Goal: Task Accomplishment & Management: Use online tool/utility

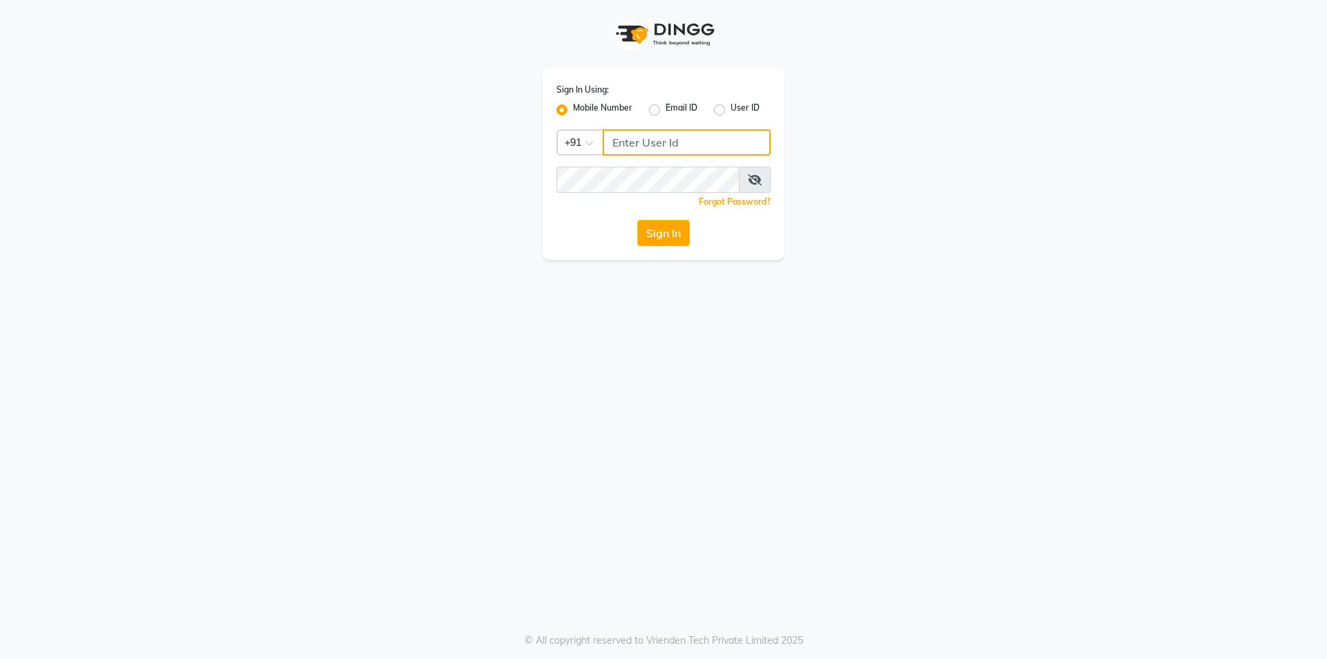
type input "9003631060"
click at [653, 236] on button "Sign In" at bounding box center [663, 233] width 53 height 26
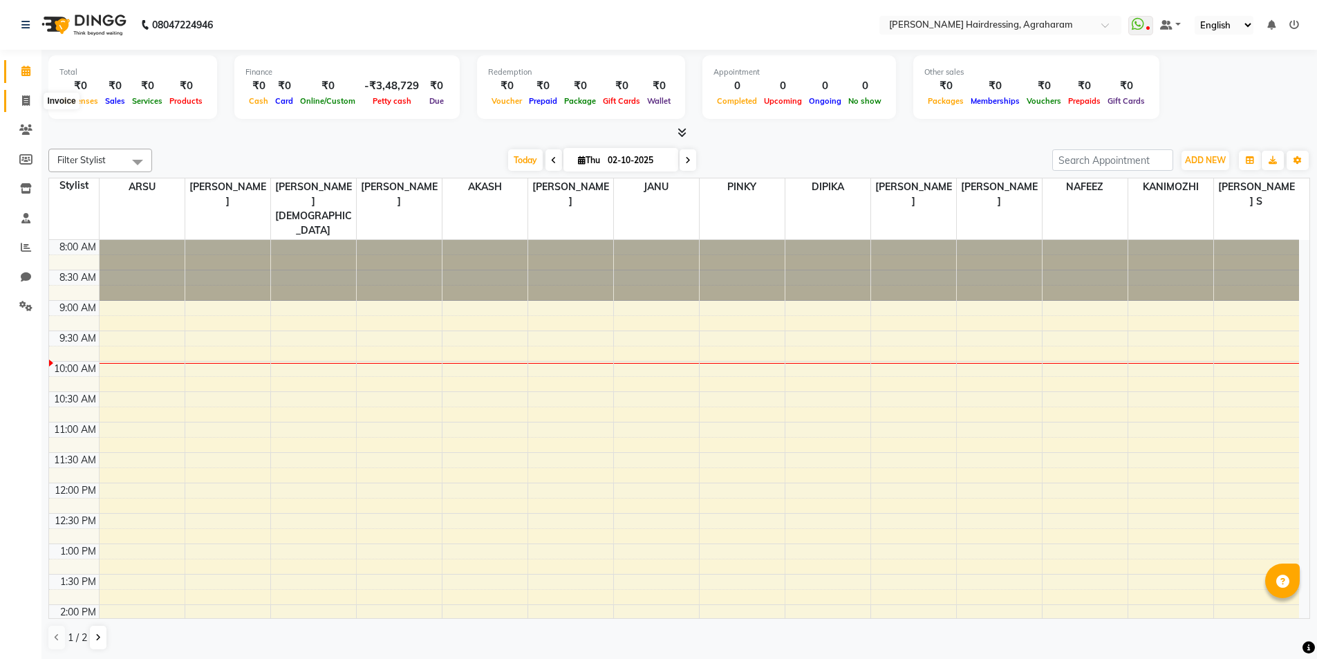
click at [24, 100] on icon at bounding box center [26, 100] width 8 height 10
select select "service"
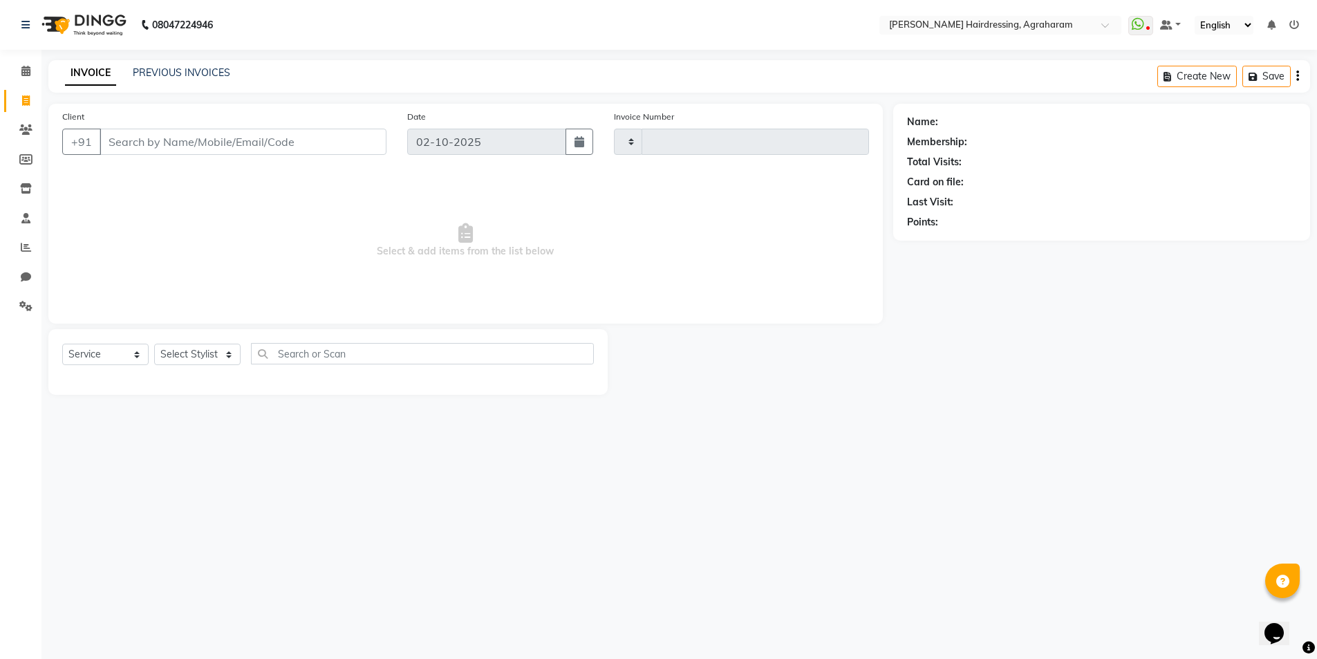
type input "3089"
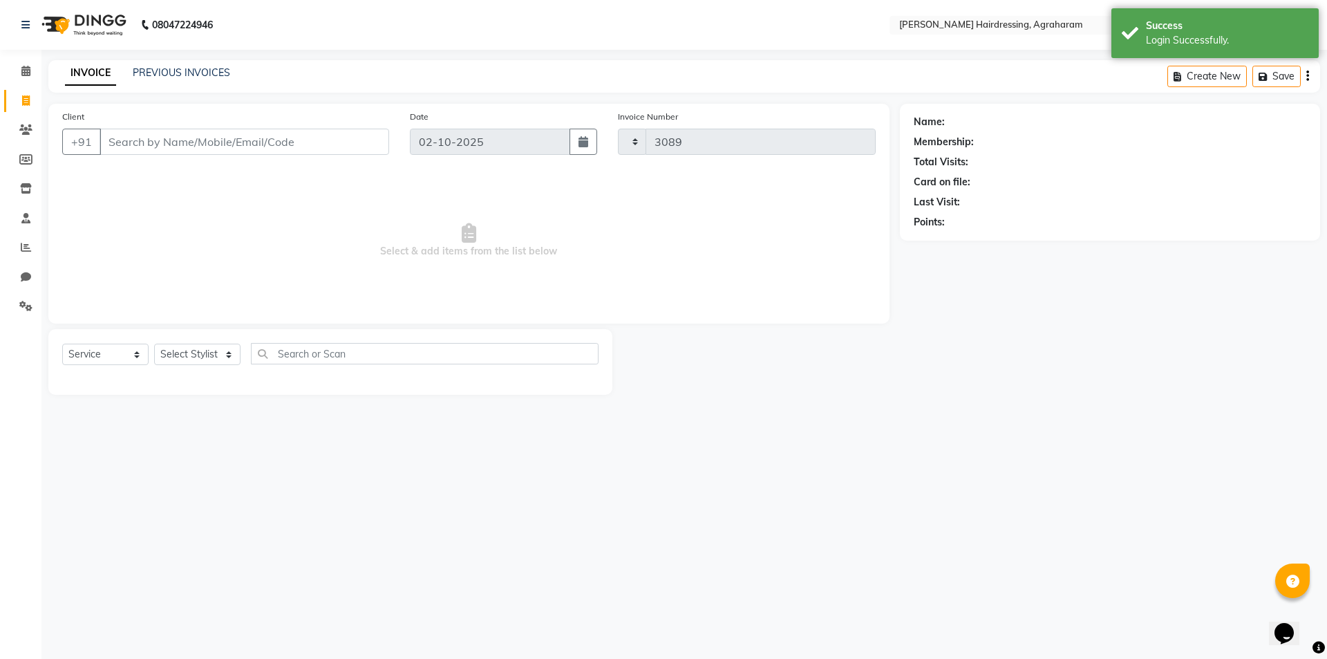
select select "7962"
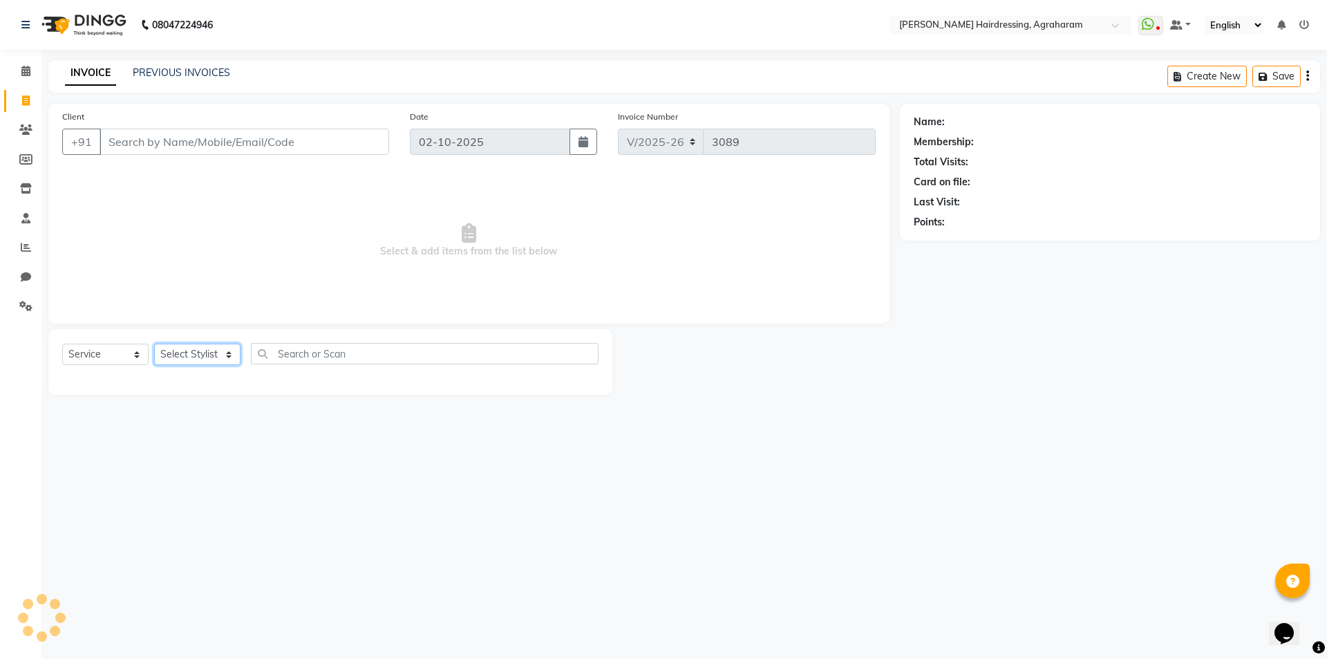
click at [227, 353] on select "Select Stylist" at bounding box center [197, 354] width 86 height 21
select select "72528"
click at [154, 344] on select "Select Stylist [PERSON_NAME] AKASH [PERSON_NAME] [PERSON_NAME] MANAGER [PERSON_…" at bounding box center [215, 354] width 122 height 21
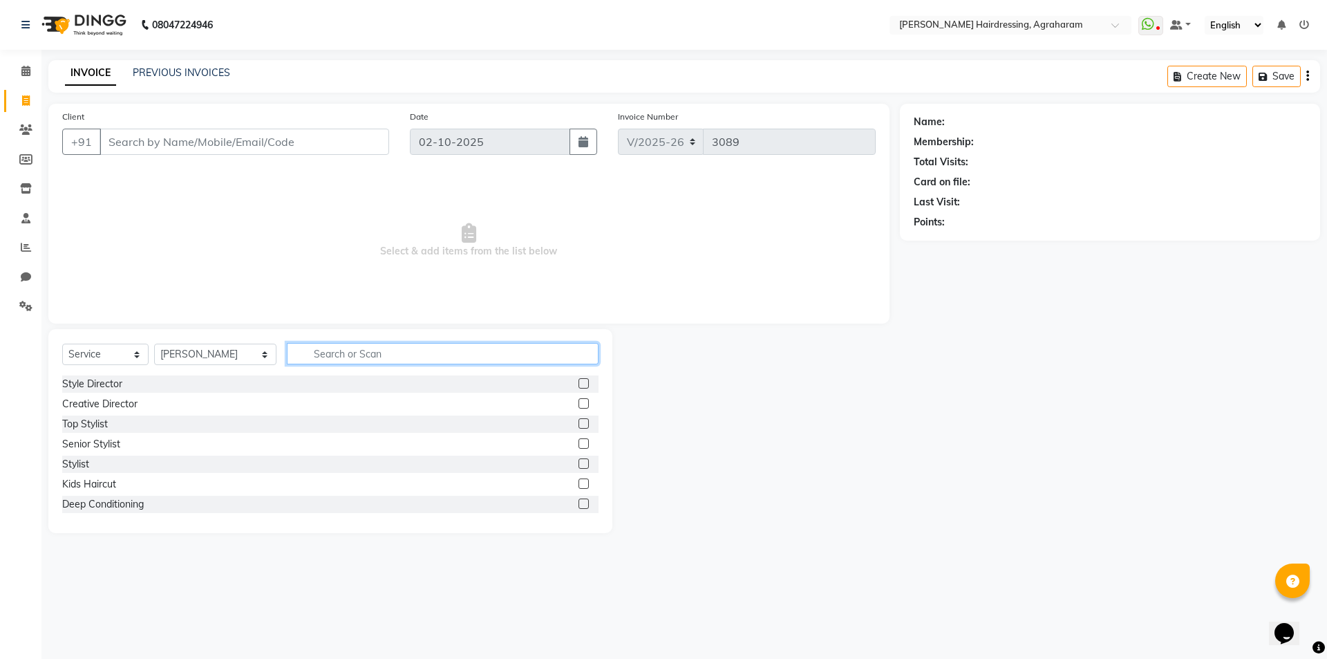
click at [317, 349] on input "text" at bounding box center [443, 353] width 312 height 21
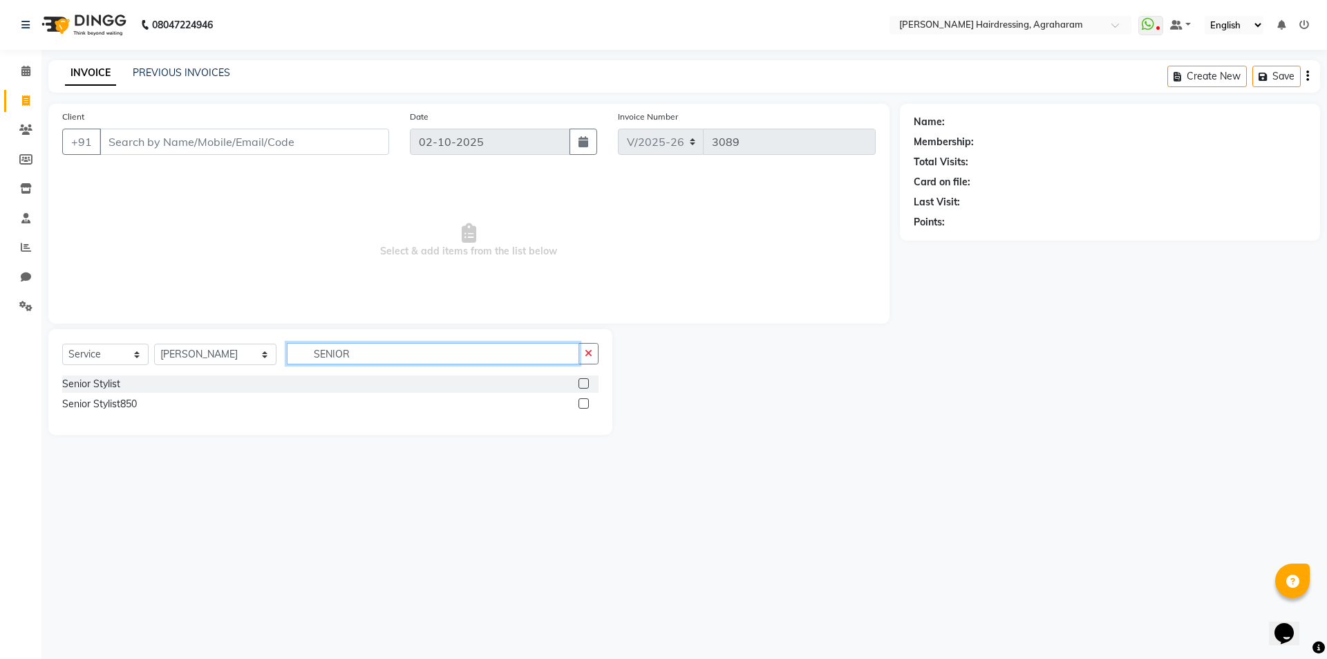
type input "SENIOR"
click at [584, 382] on label at bounding box center [584, 383] width 10 height 10
click at [584, 382] on input "checkbox" at bounding box center [583, 384] width 9 height 9
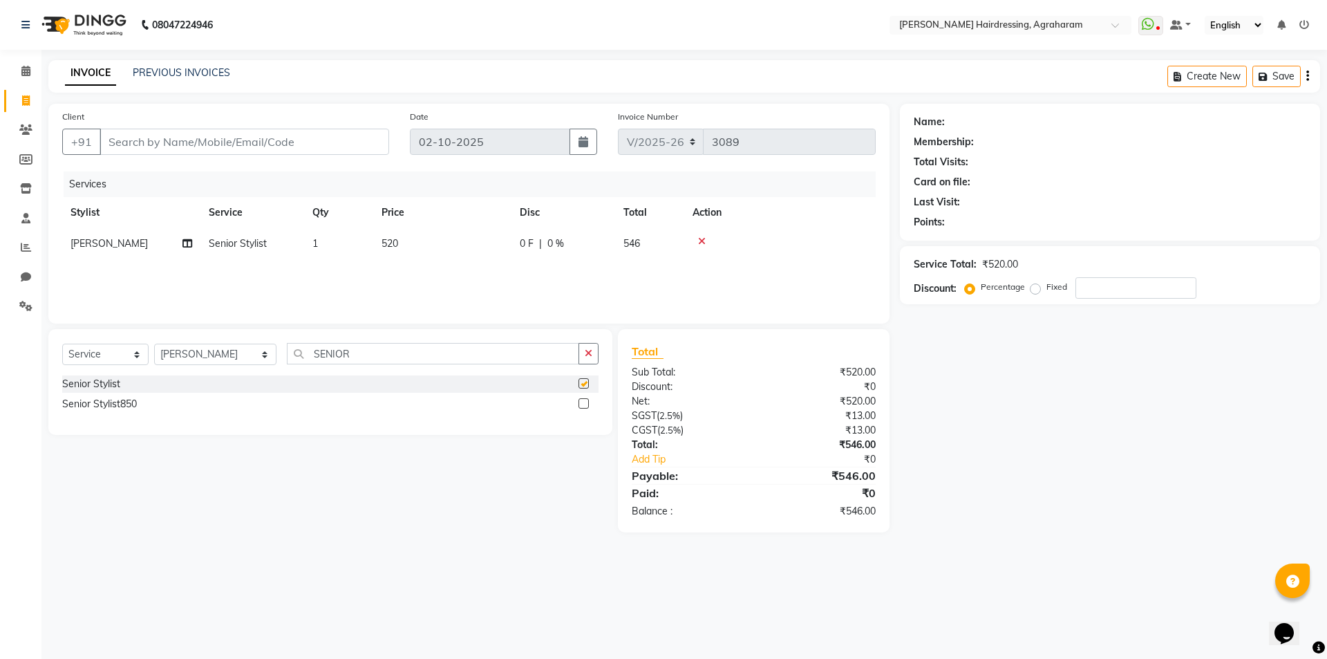
checkbox input "false"
click at [162, 134] on input "Client" at bounding box center [245, 142] width 290 height 26
type input "8"
type input "0"
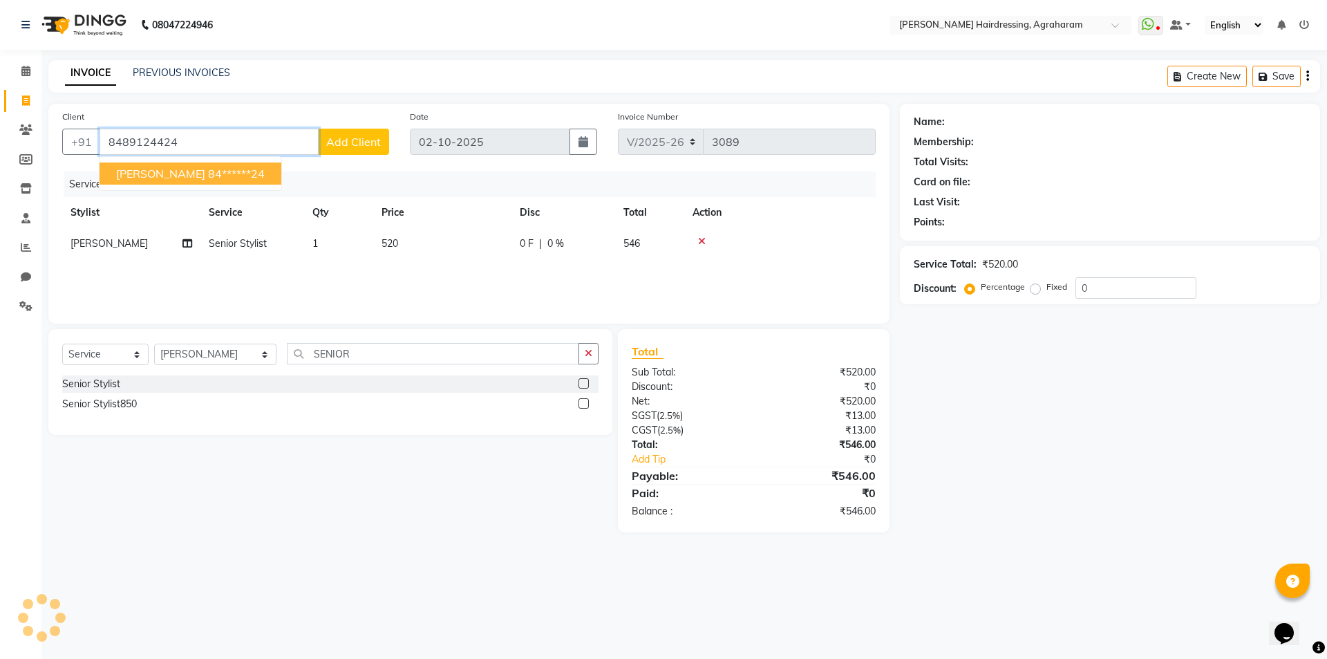
type input "8489124424"
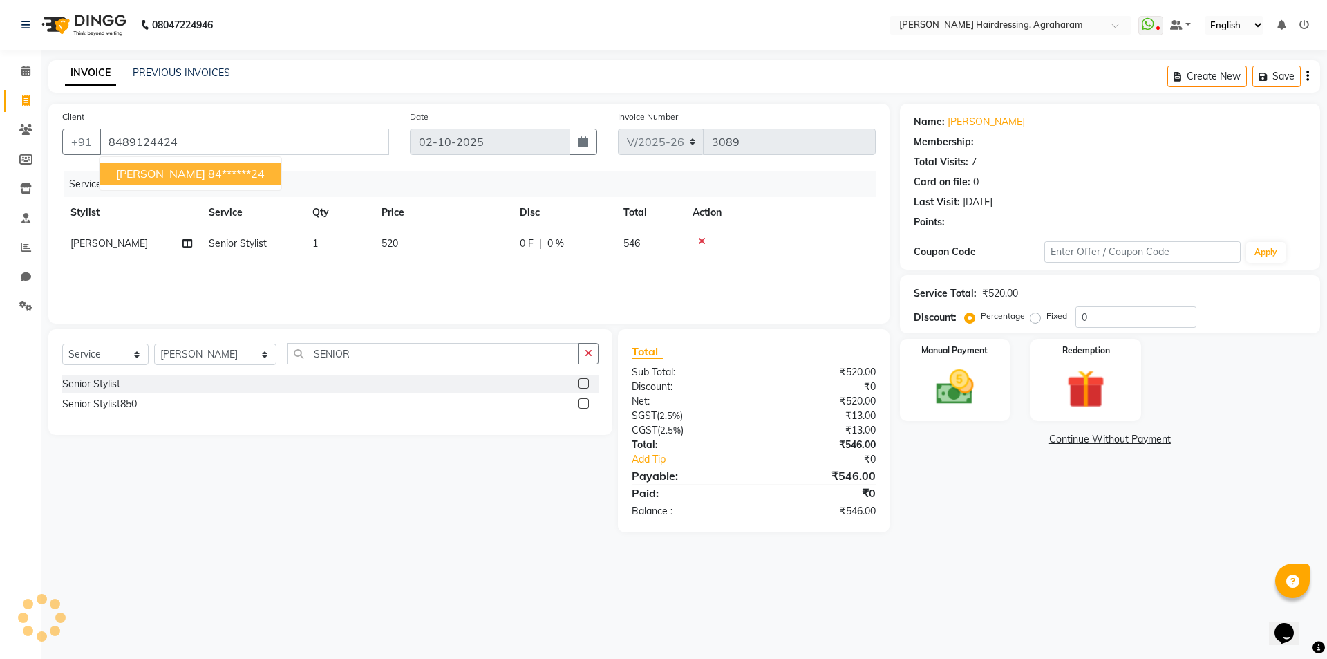
select select "2: Object"
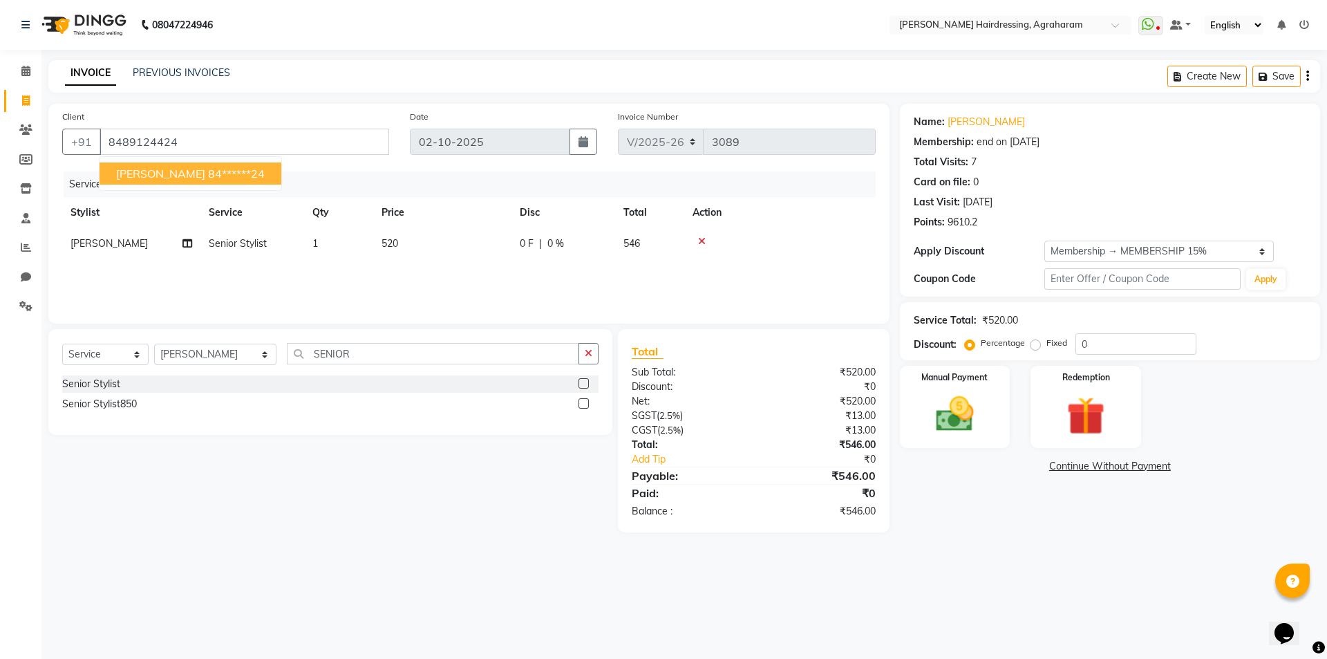
click at [160, 180] on span "[PERSON_NAME]" at bounding box center [160, 174] width 89 height 14
type input "84******24"
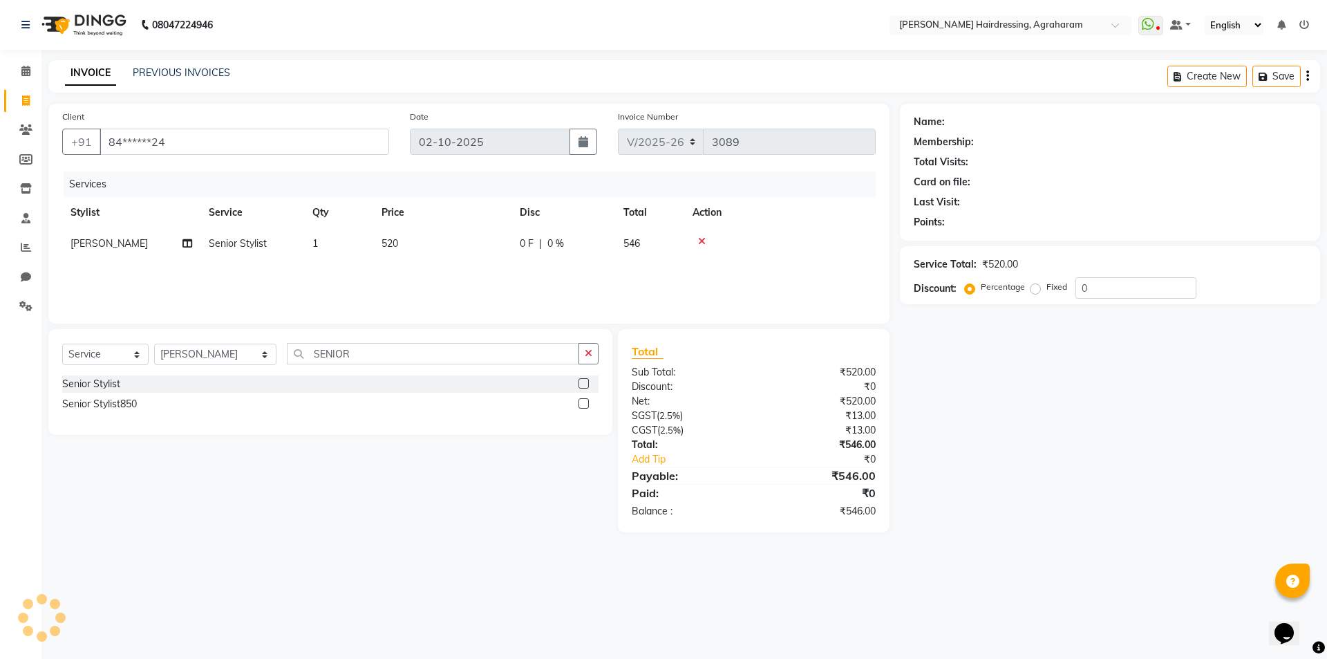
select select "2: Object"
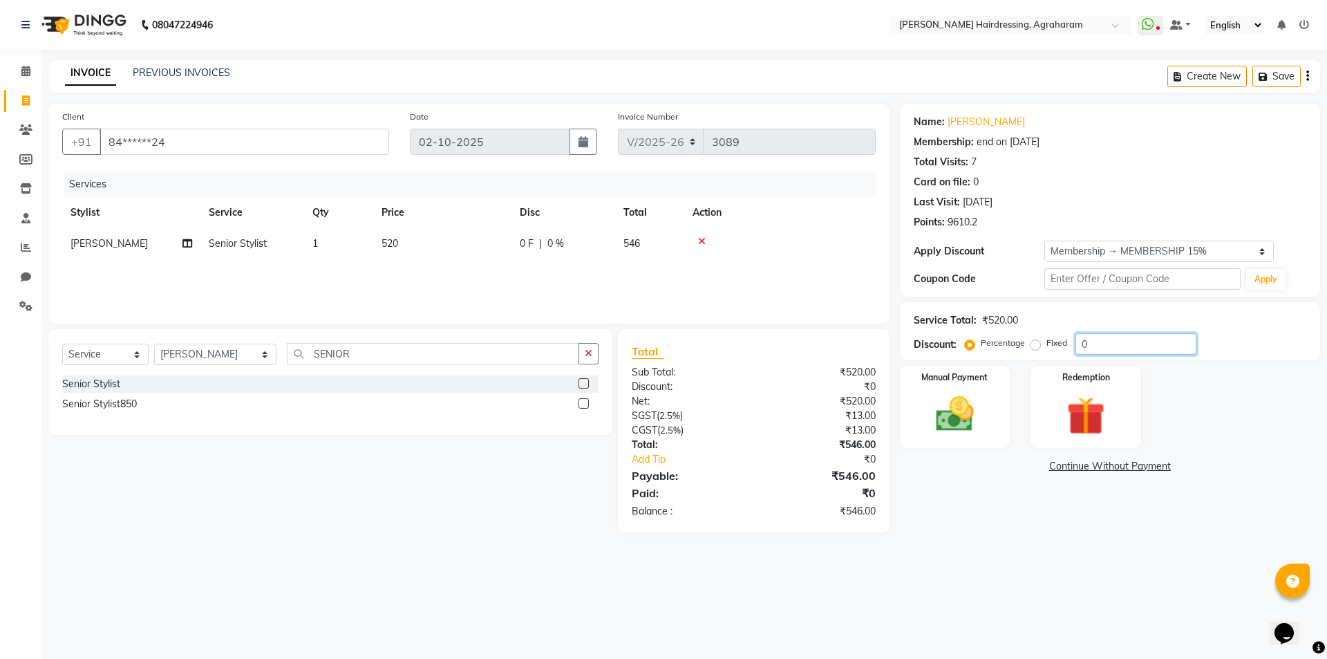
click at [1115, 336] on input "0" at bounding box center [1136, 343] width 121 height 21
type input "15"
click at [951, 425] on img at bounding box center [955, 414] width 64 height 46
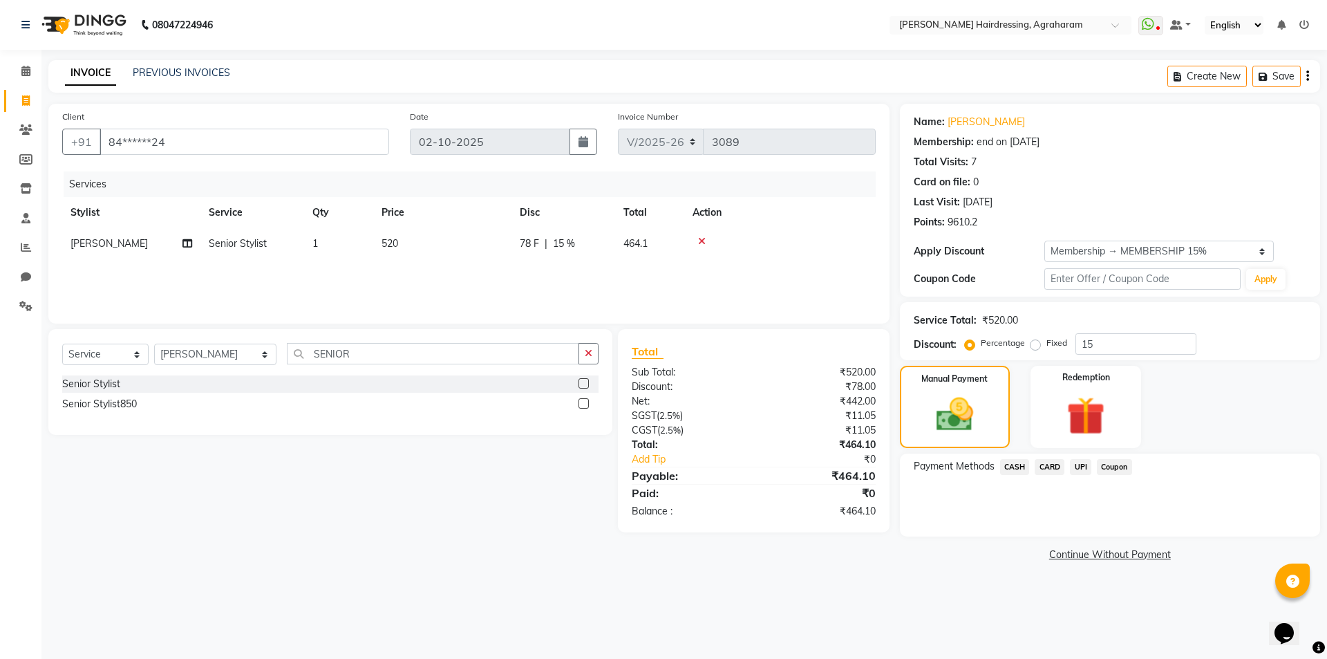
click at [1085, 468] on span "UPI" at bounding box center [1080, 467] width 21 height 16
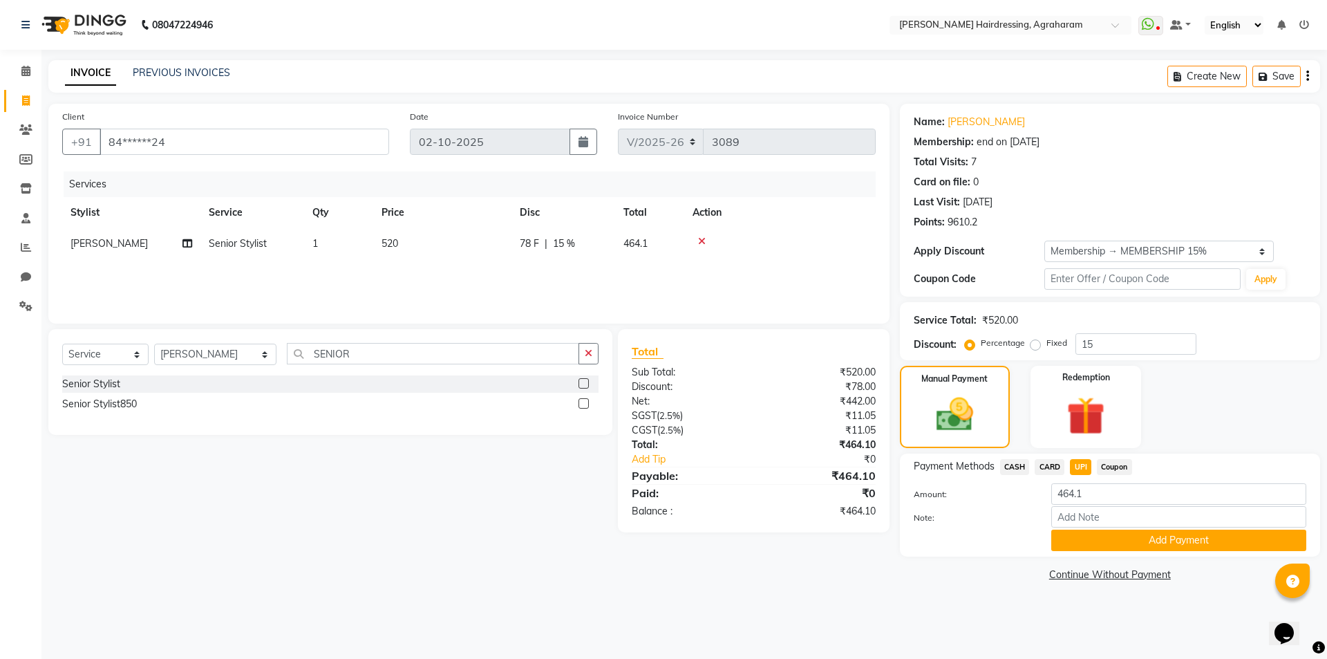
click at [1021, 469] on span "CASH" at bounding box center [1015, 467] width 30 height 16
click at [1186, 543] on button "Add Payment" at bounding box center [1179, 540] width 255 height 21
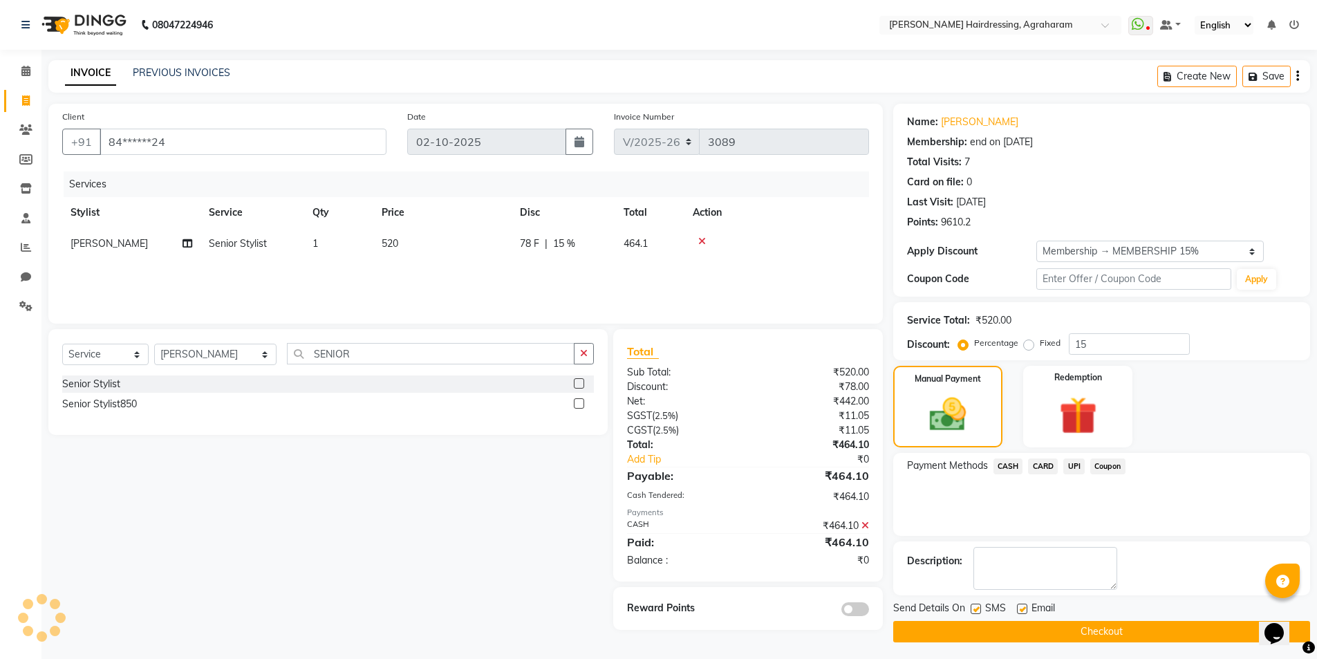
click at [1130, 627] on button "Checkout" at bounding box center [1101, 631] width 417 height 21
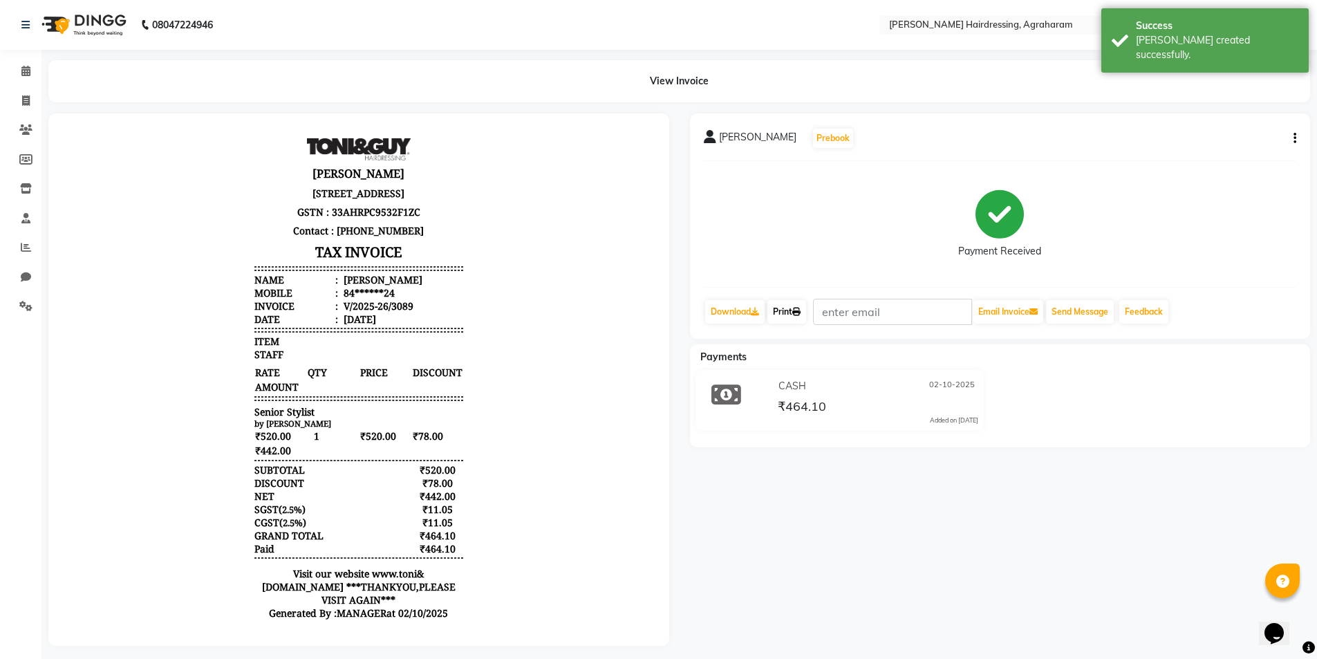
click at [792, 310] on link "Print" at bounding box center [786, 312] width 39 height 24
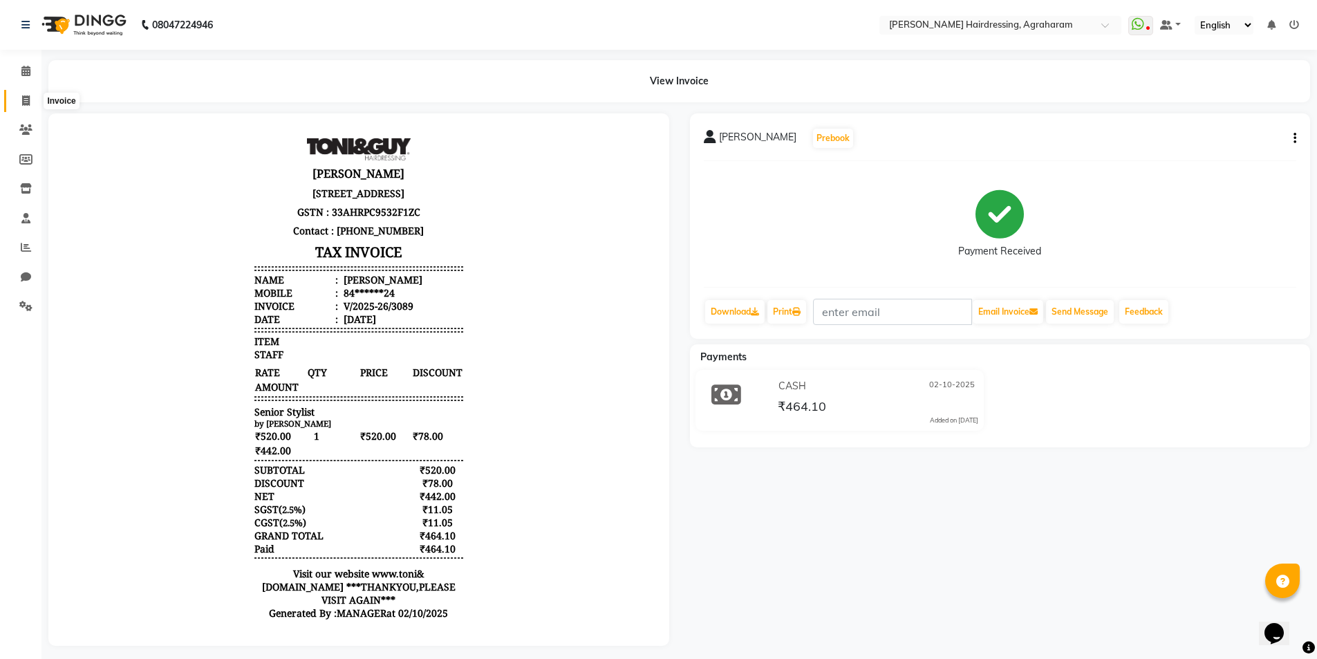
click at [31, 104] on span at bounding box center [26, 101] width 24 height 16
select select "service"
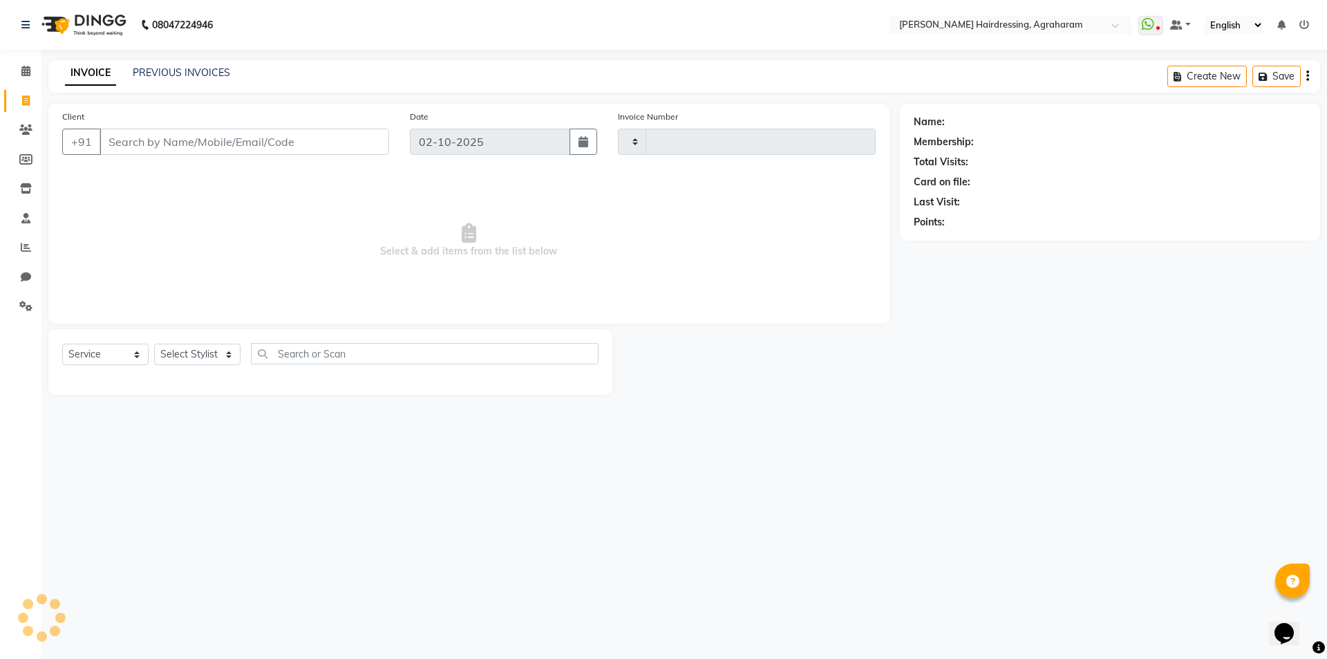
type input "3090"
select select "7962"
click at [139, 71] on link "PREVIOUS INVOICES" at bounding box center [181, 72] width 97 height 12
